Goal: Task Accomplishment & Management: Use online tool/utility

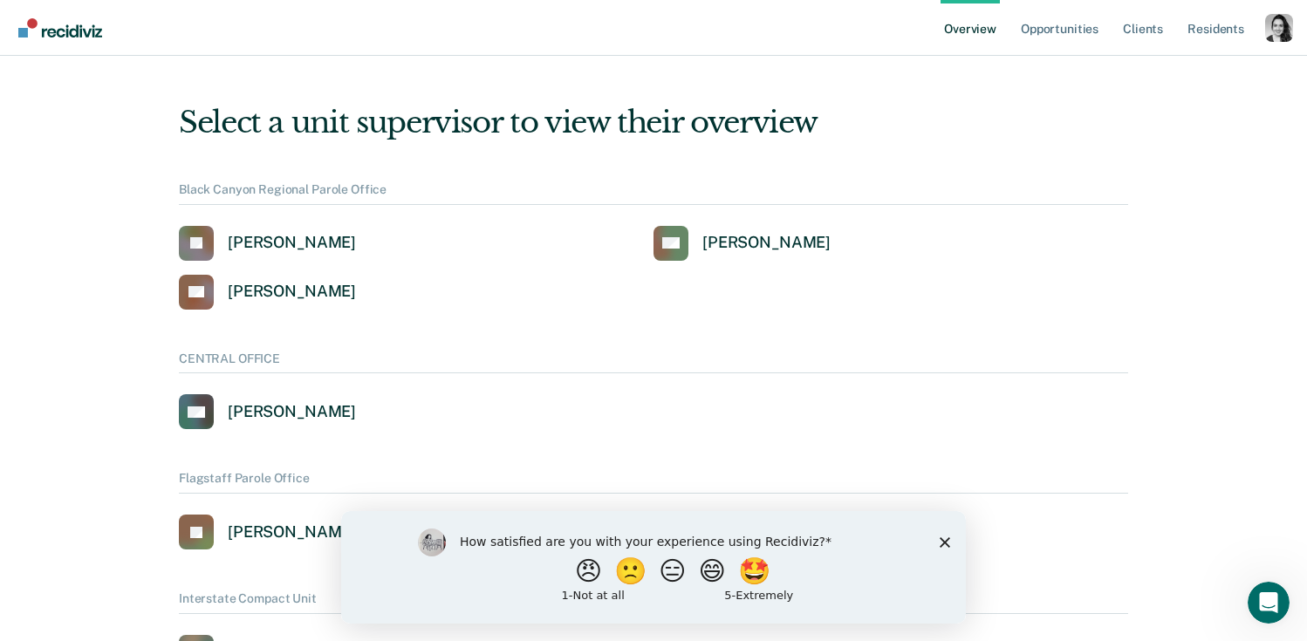
click at [1287, 47] on div "Overview Opportunities Client s Resident s Profile How it works Log Out" at bounding box center [1116, 27] width 352 height 55
click at [1287, 24] on div "Profile dropdown button" at bounding box center [1279, 28] width 28 height 28
click at [1167, 82] on link "Profile" at bounding box center [1208, 79] width 113 height 15
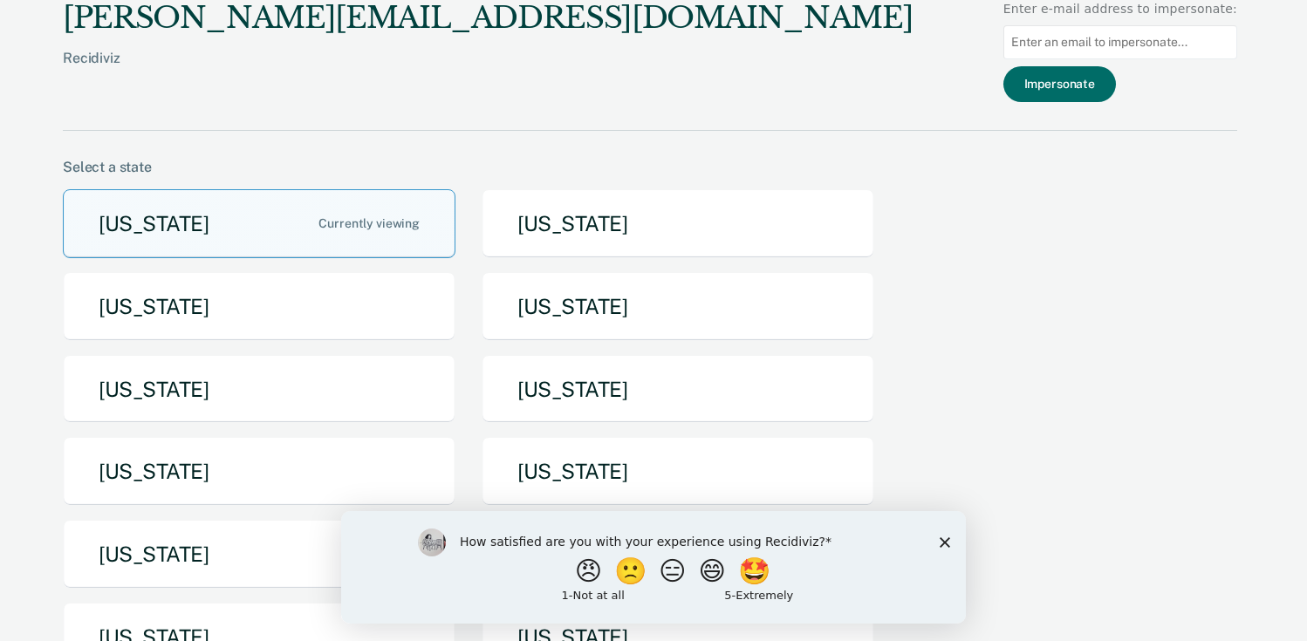
click at [1124, 44] on input "Main chart and filter content" at bounding box center [1120, 42] width 234 height 34
paste input "majimene@idoc.idaho.gov"
type input "majimene@idoc.idaho.gov"
click at [1097, 76] on button "Impersonate" at bounding box center [1059, 84] width 113 height 36
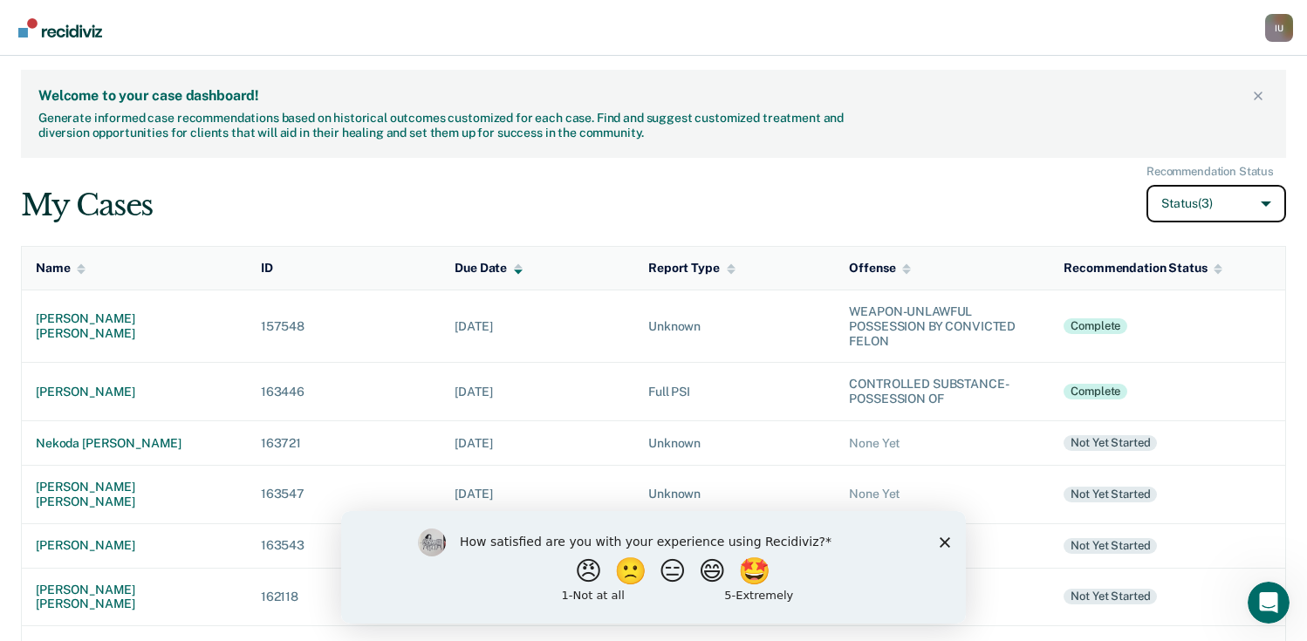
click at [1201, 202] on button "Status (3)" at bounding box center [1216, 204] width 140 height 38
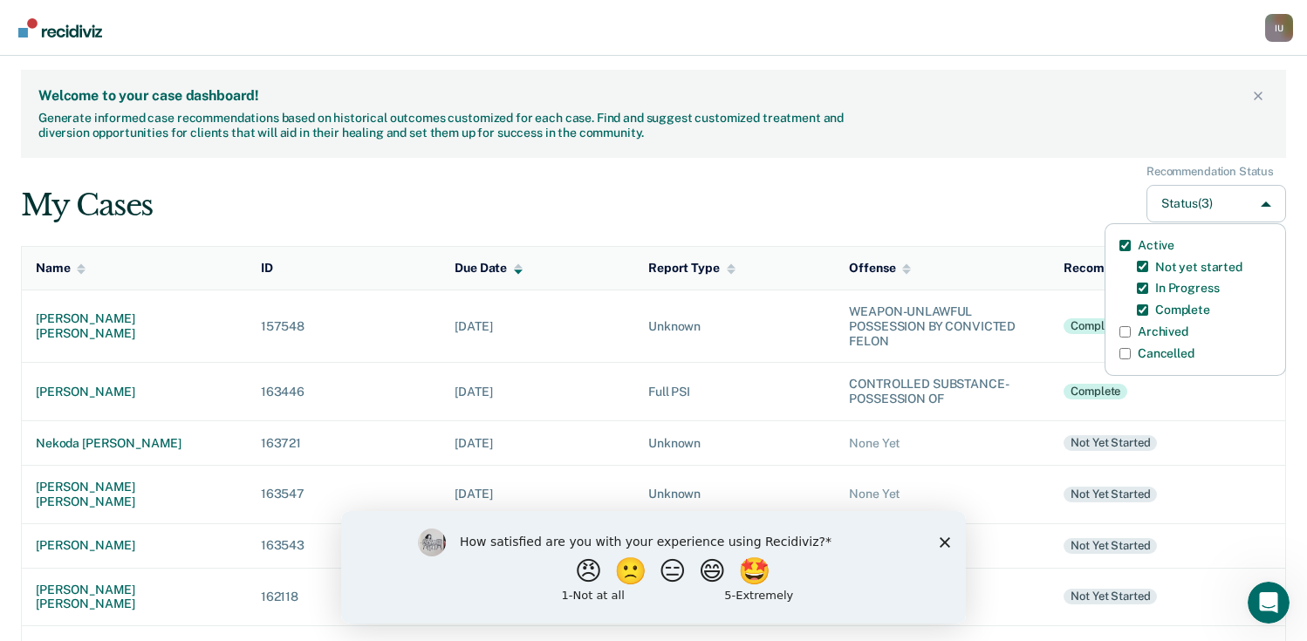
click at [1150, 335] on label "Archived" at bounding box center [1163, 332] width 51 height 15
click at [1131, 335] on input "Archived" at bounding box center [1124, 331] width 11 height 11
checkbox input "true"
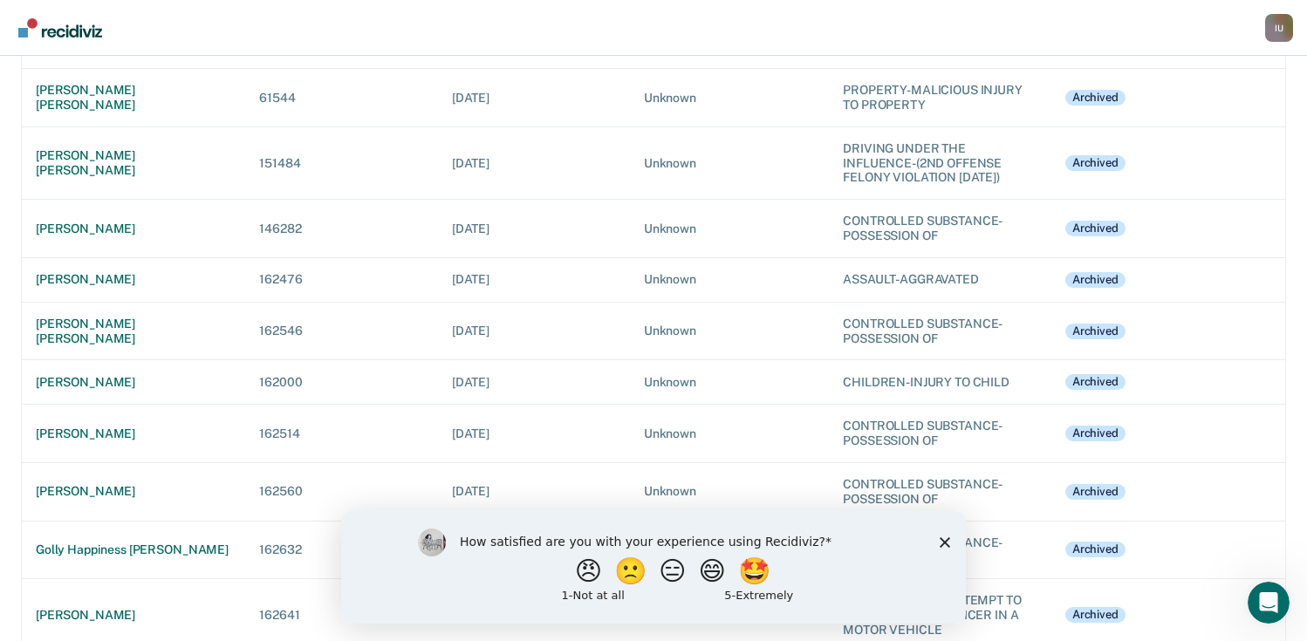
scroll to position [7230, 0]
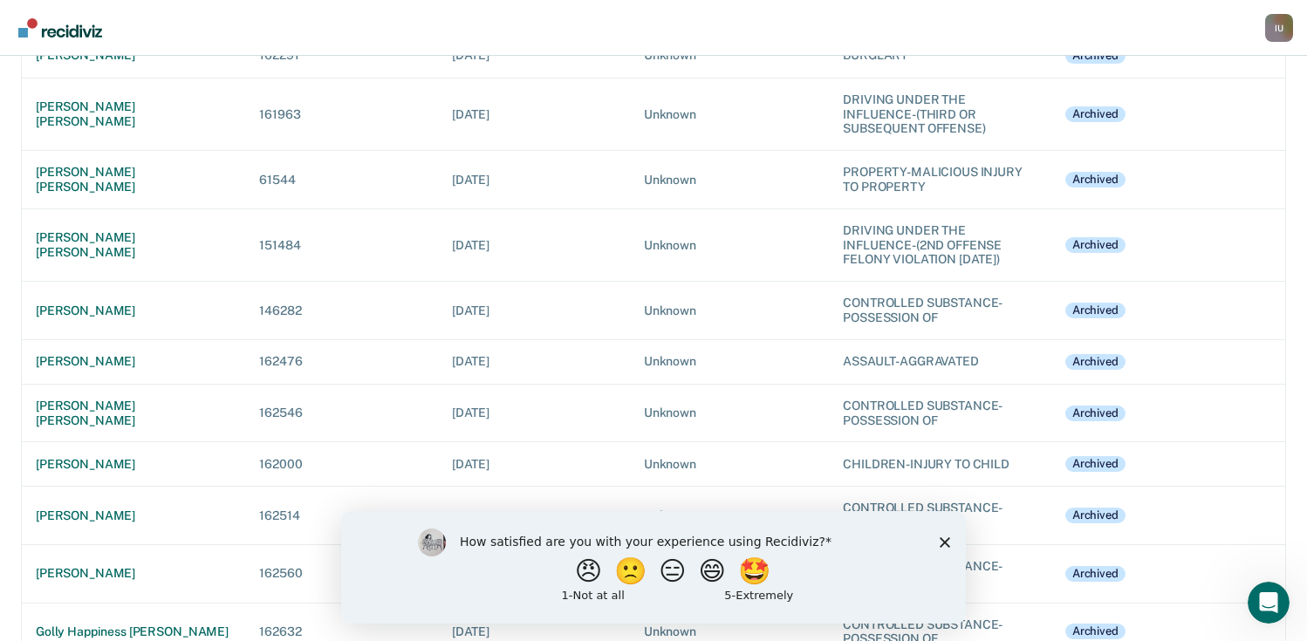
click at [1084, 36] on nav "Impersonated User I U Profile Go to PSI Case Dashboard Log Out" at bounding box center [653, 27] width 1279 height 55
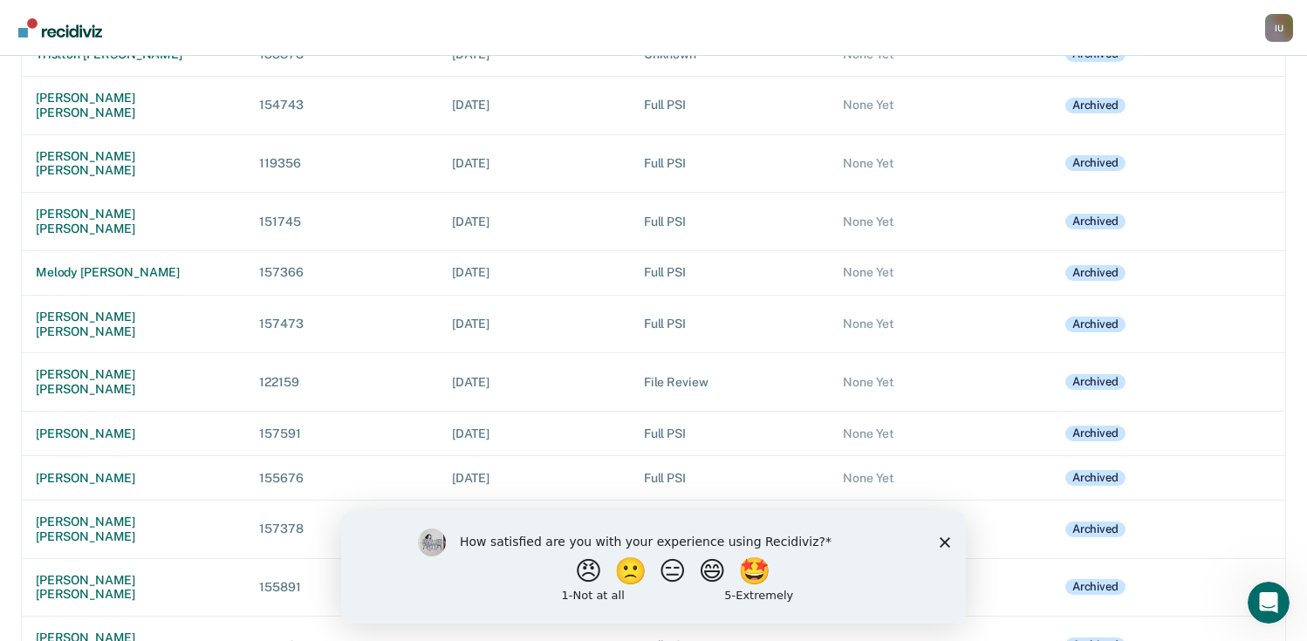
scroll to position [0, 0]
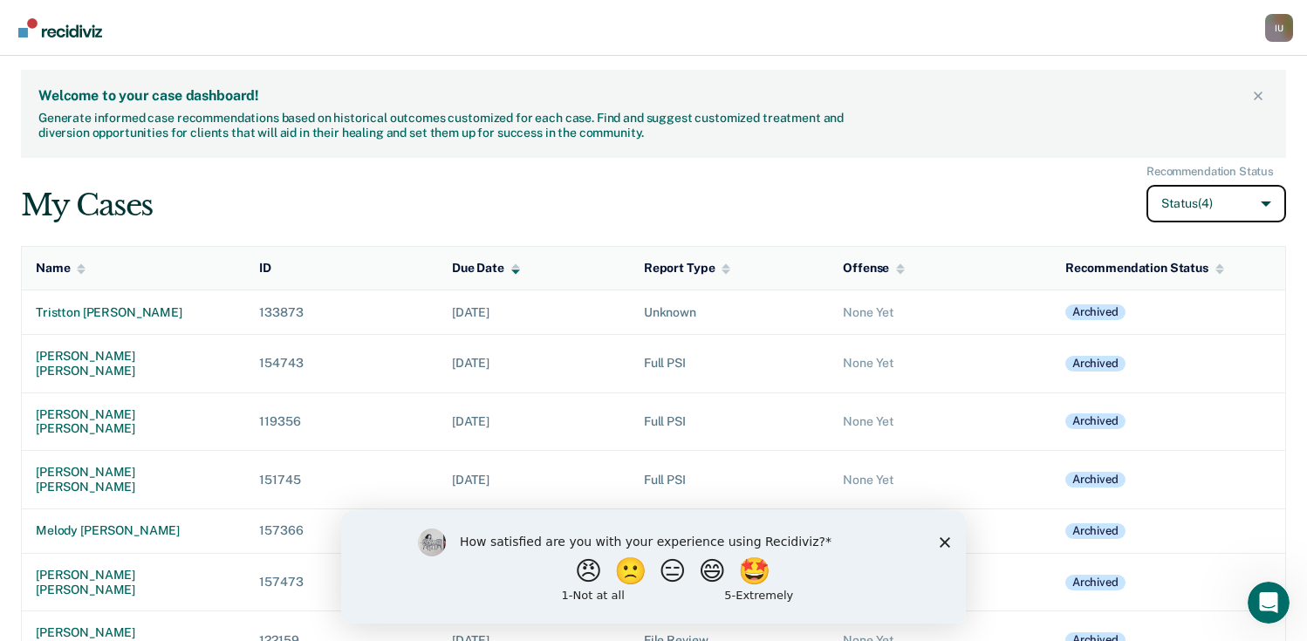
click at [1239, 210] on button "Status (4)" at bounding box center [1216, 204] width 140 height 38
